Goal: Find specific page/section: Find specific page/section

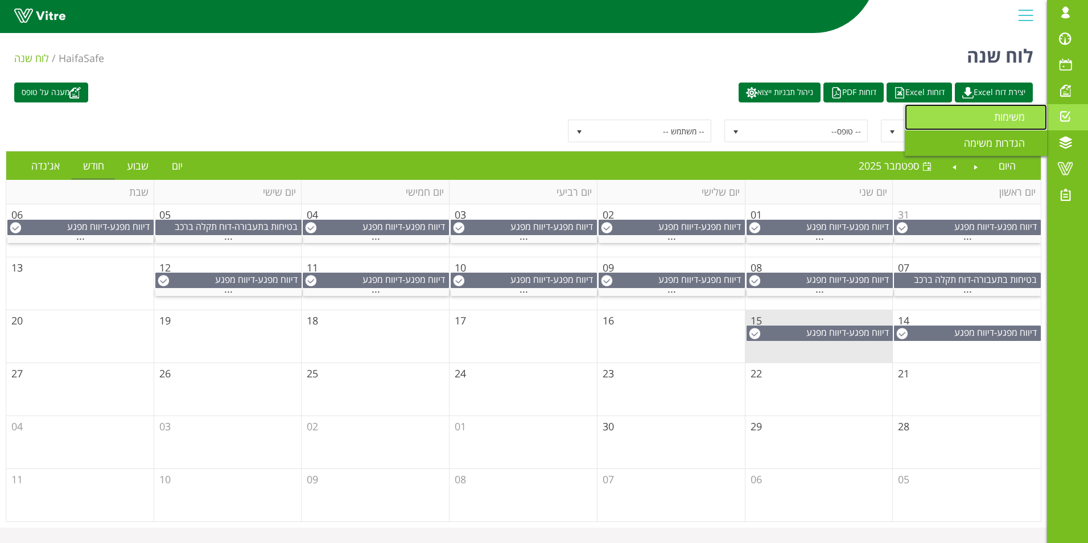
click at [1007, 116] on span "משימות" at bounding box center [1016, 117] width 44 height 14
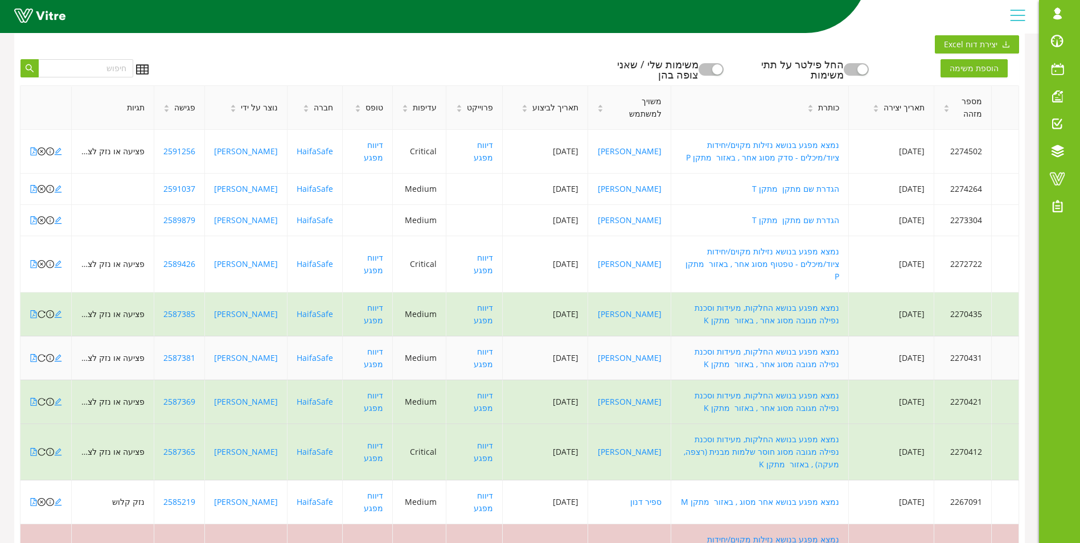
scroll to position [221, 0]
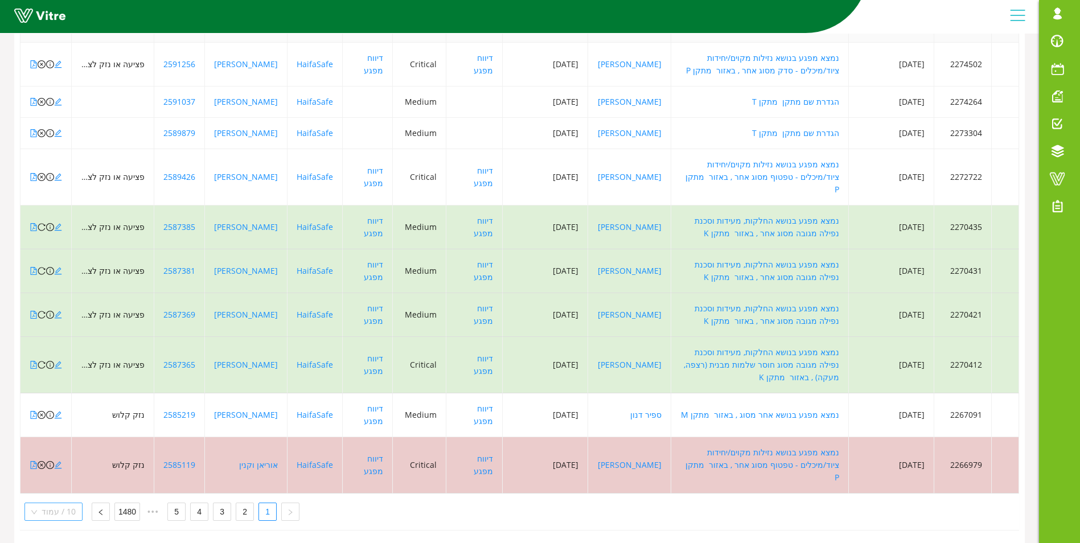
click at [51, 503] on span "10 / עמוד" at bounding box center [53, 511] width 44 height 17
click at [53, 483] on div "100 / עמוד" at bounding box center [52, 489] width 42 height 13
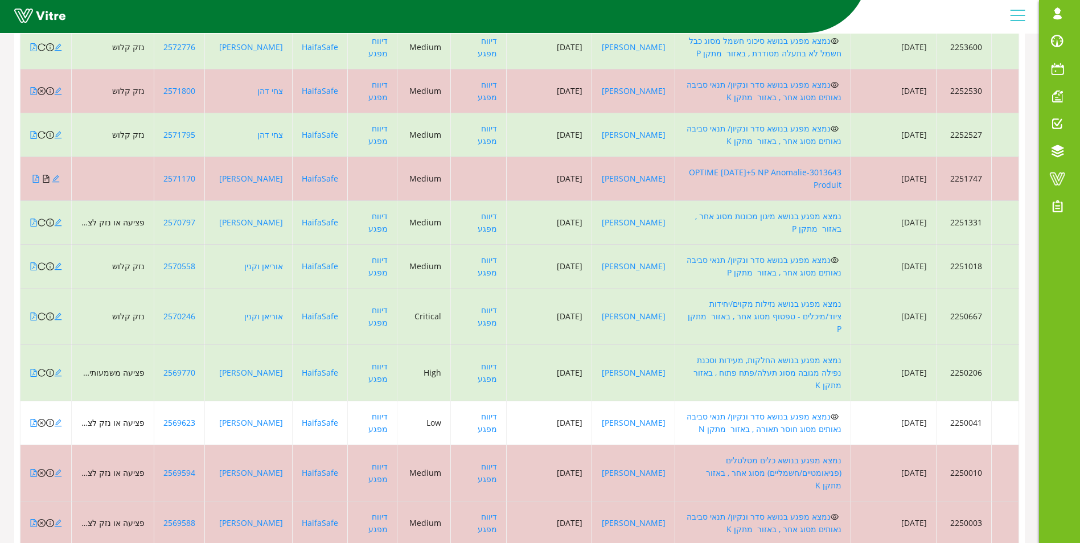
scroll to position [2897, 0]
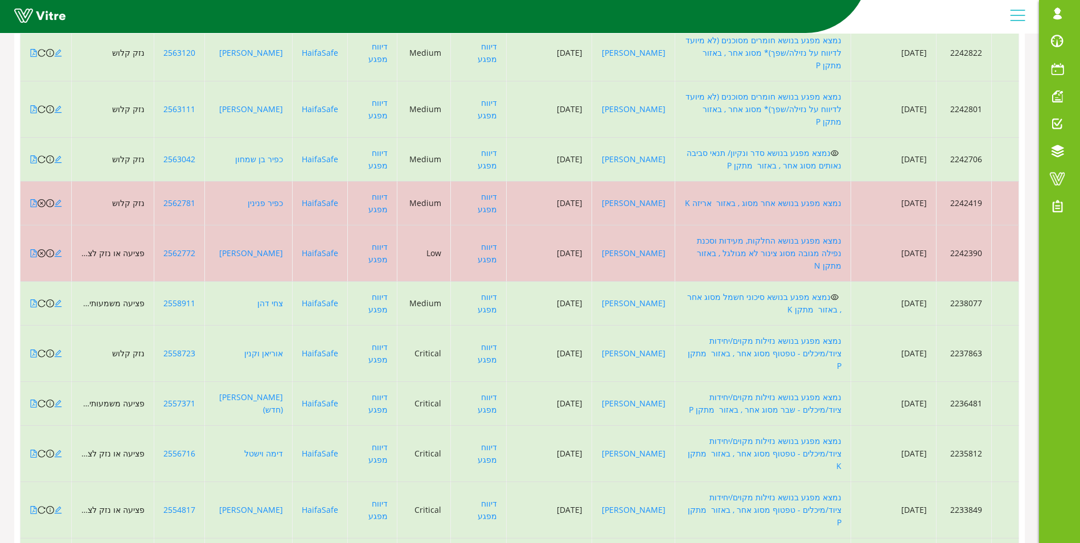
scroll to position [4166, 0]
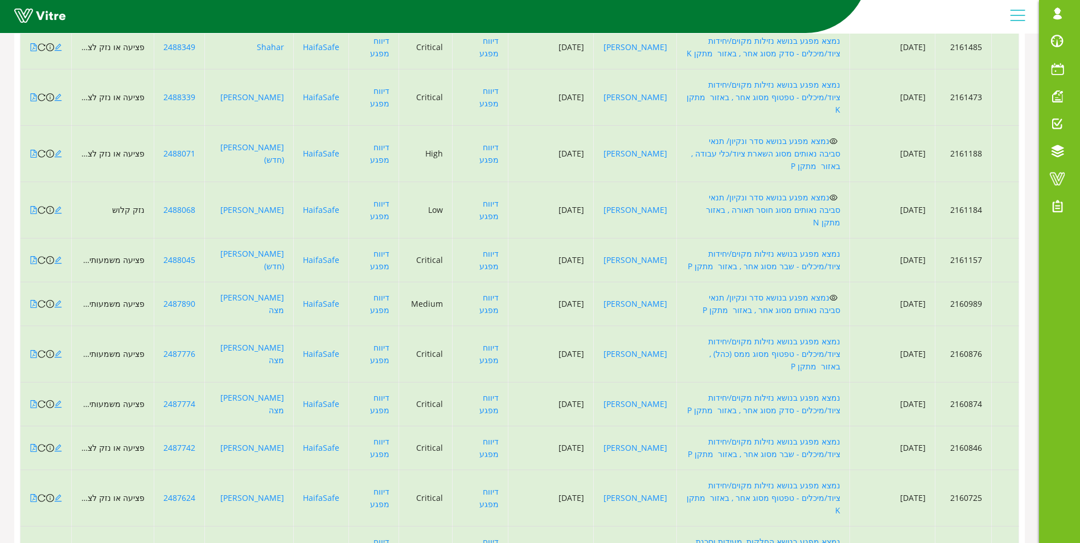
scroll to position [3768, 0]
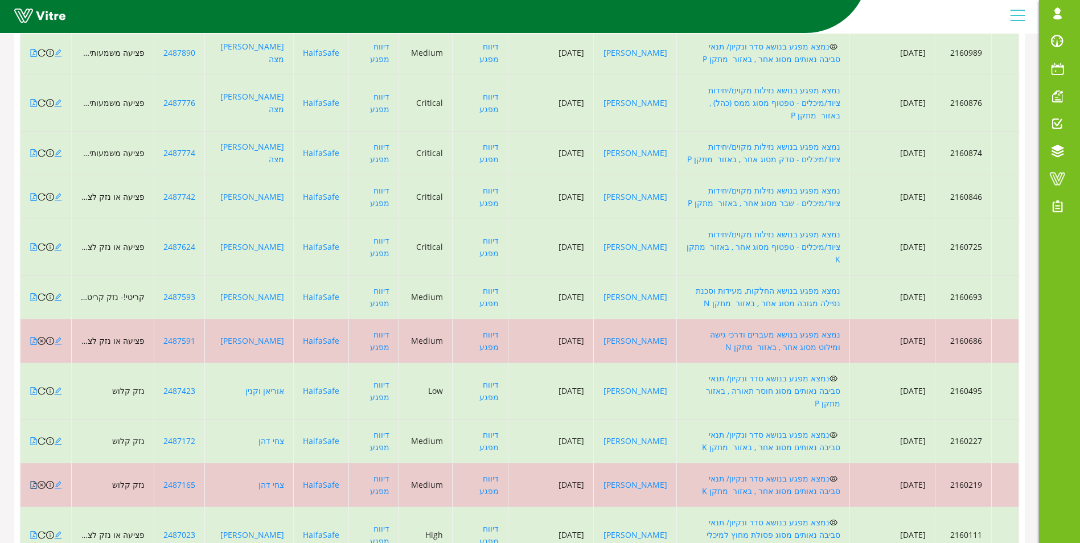
scroll to position [4166, 0]
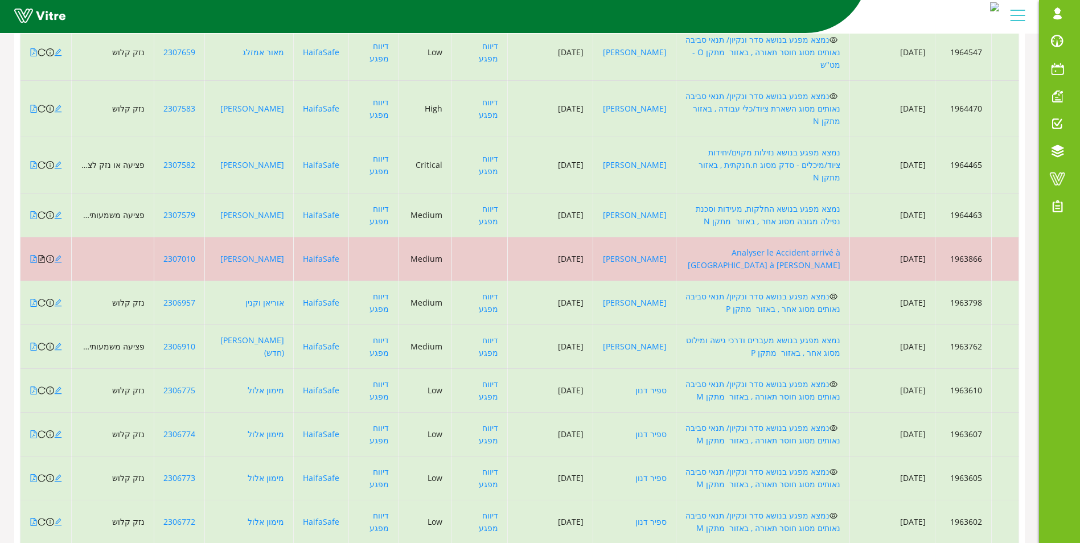
scroll to position [3312, 0]
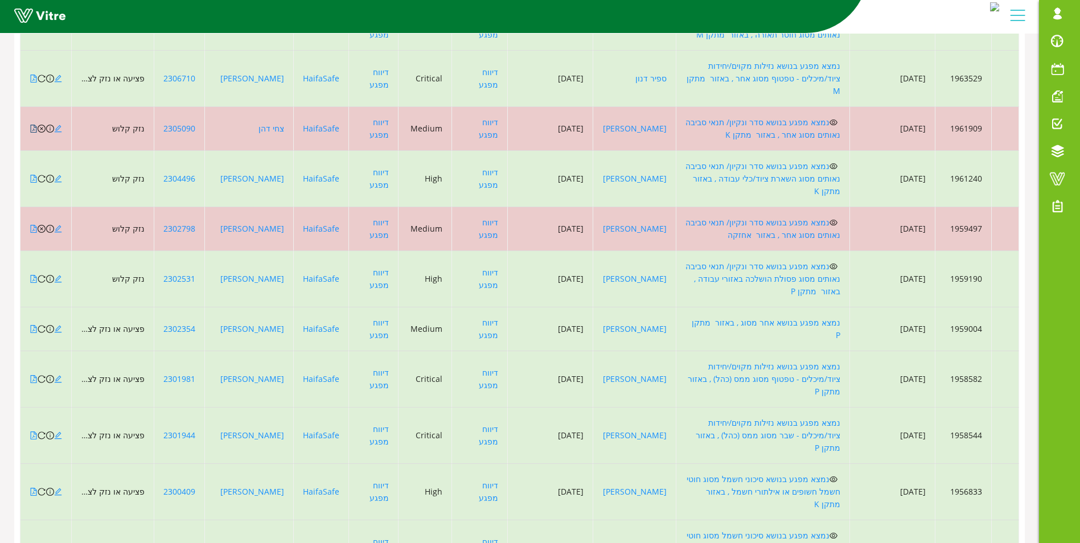
scroll to position [4166, 0]
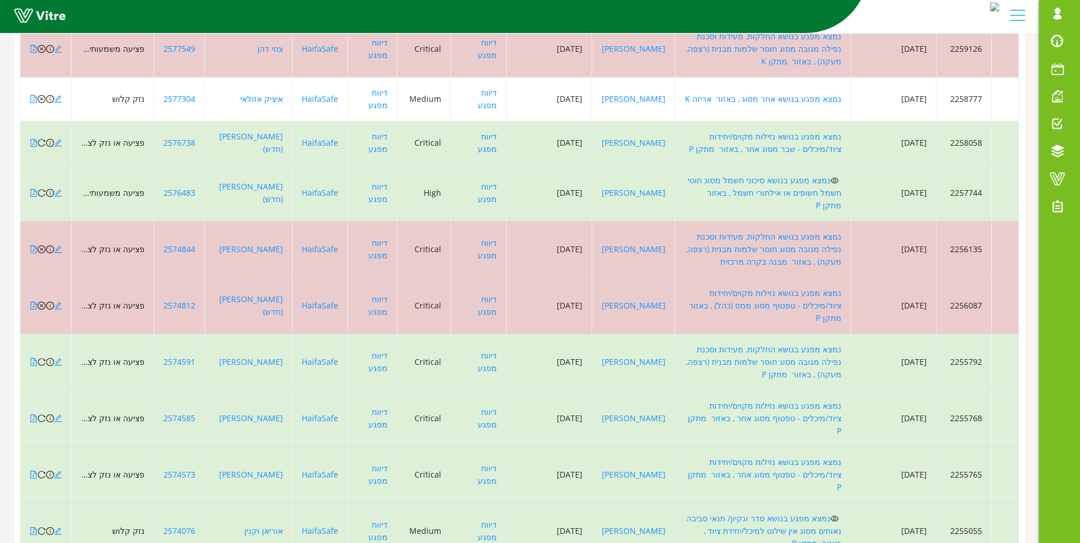
scroll to position [1775, 0]
